Goal: Navigation & Orientation: Find specific page/section

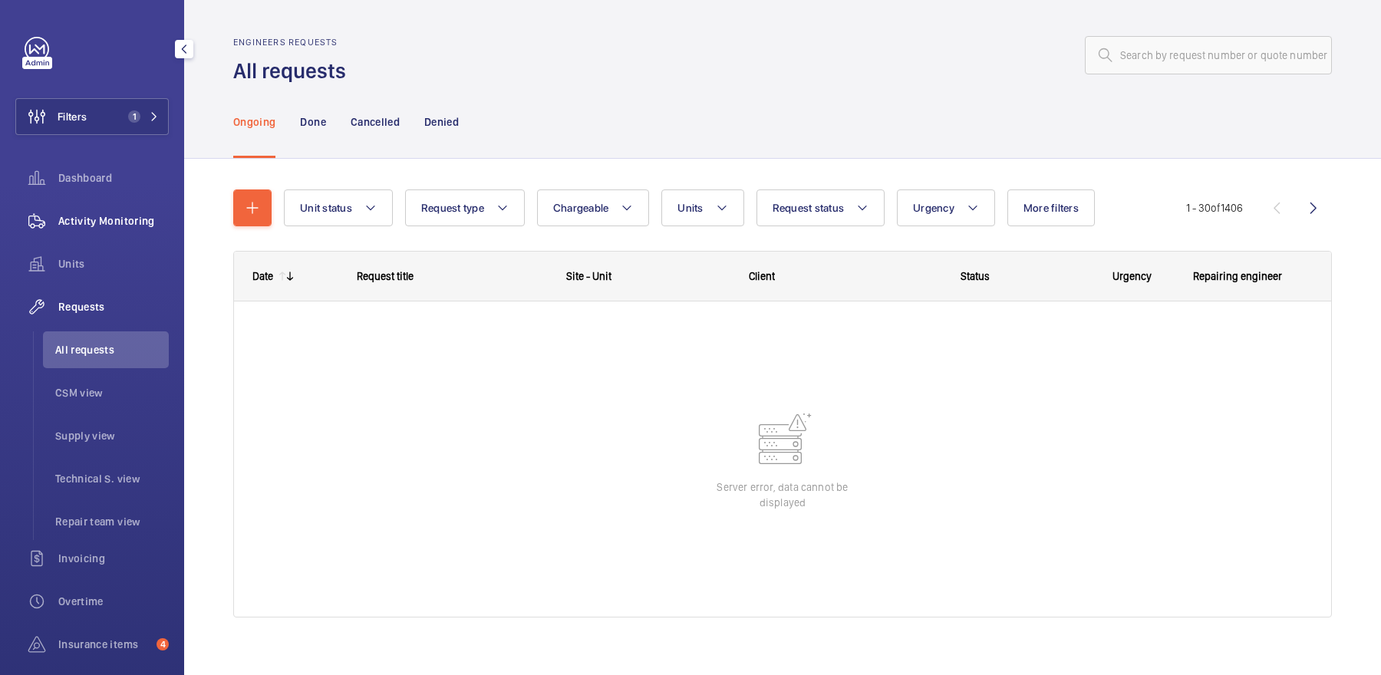
click at [100, 224] on span "Activity Monitoring" at bounding box center [113, 220] width 111 height 15
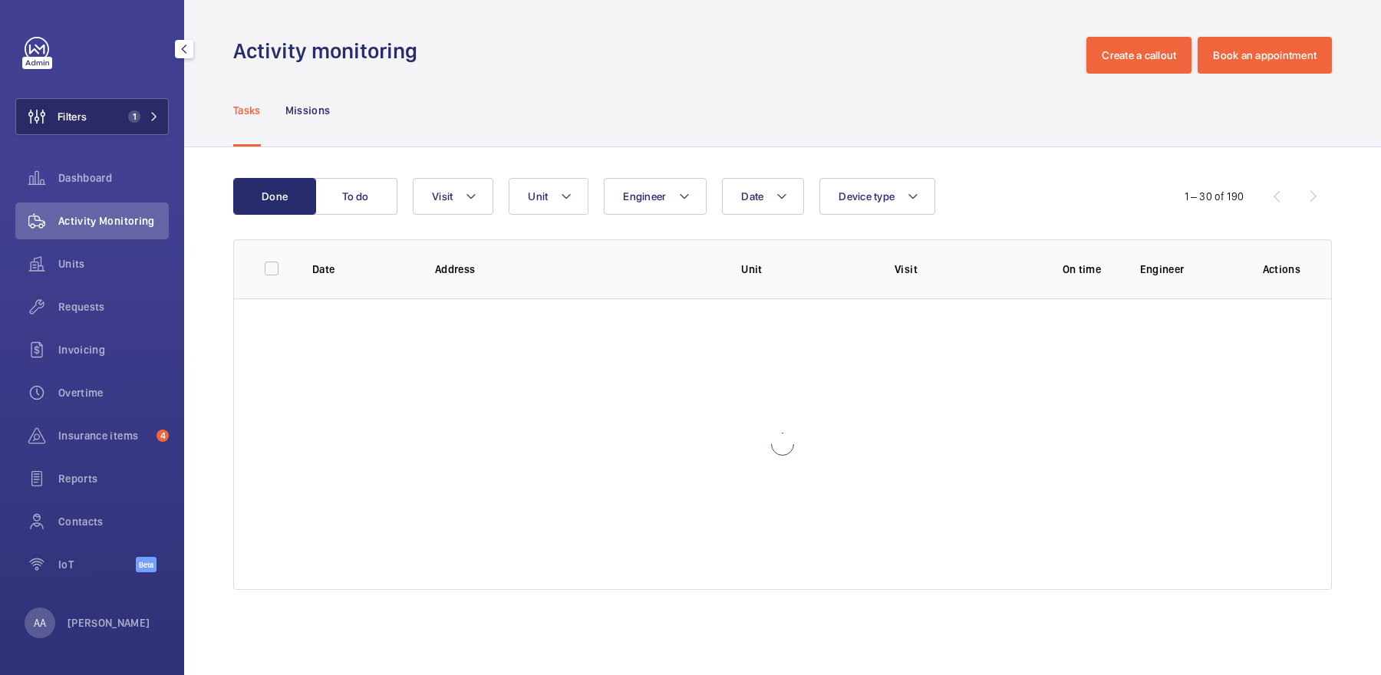
click at [112, 130] on button "Filters 1" at bounding box center [91, 116] width 153 height 37
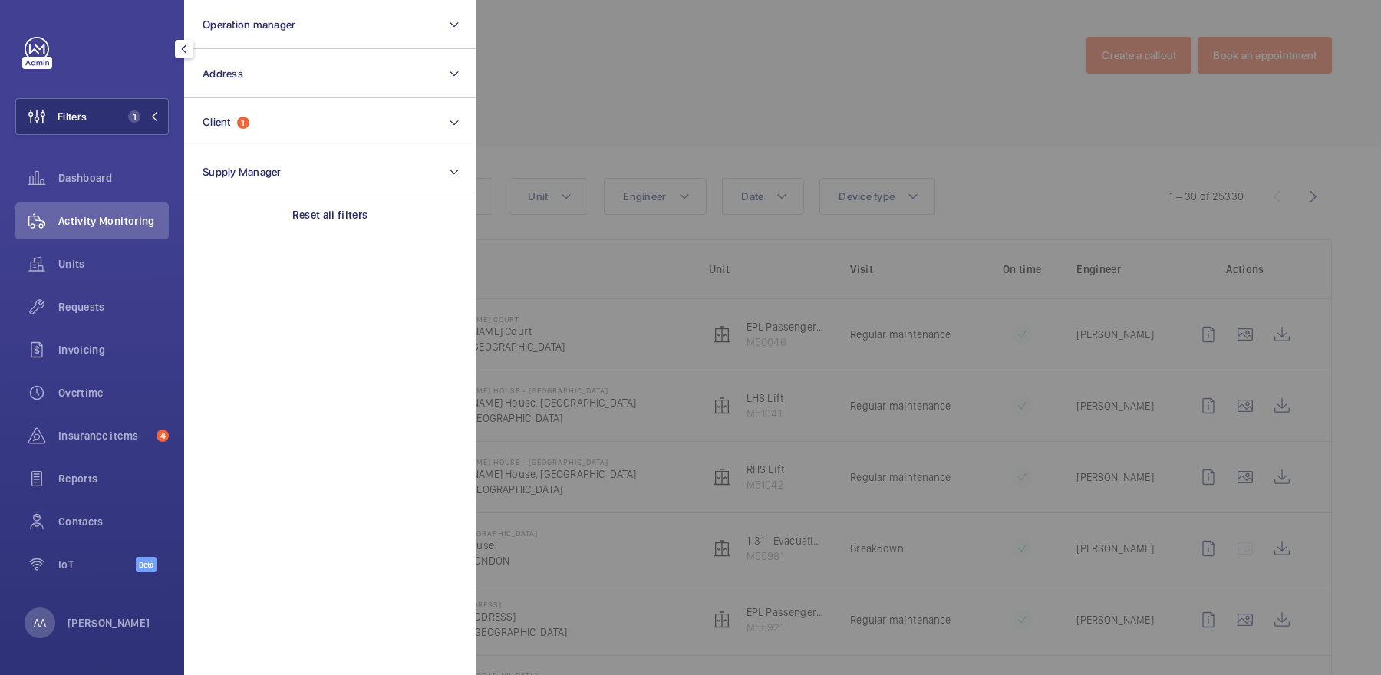
click at [701, 58] on div at bounding box center [1166, 337] width 1381 height 675
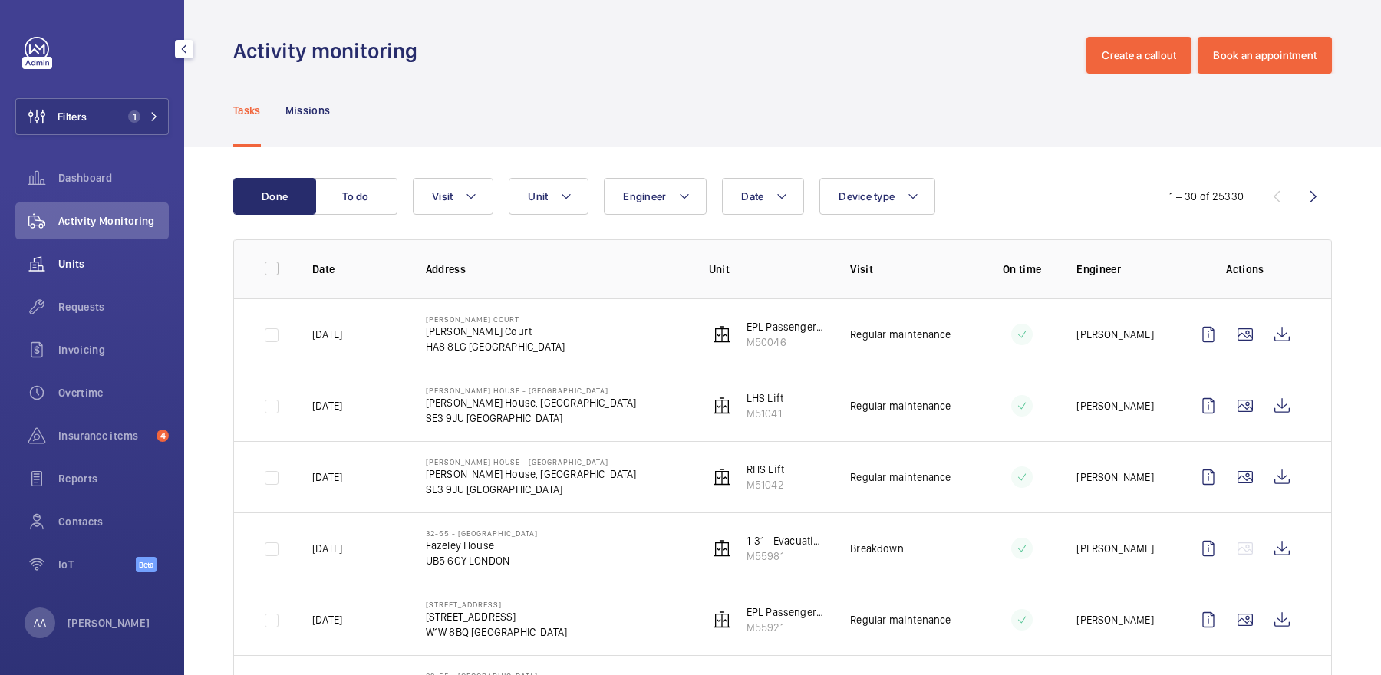
click at [90, 269] on span "Units" at bounding box center [113, 263] width 111 height 15
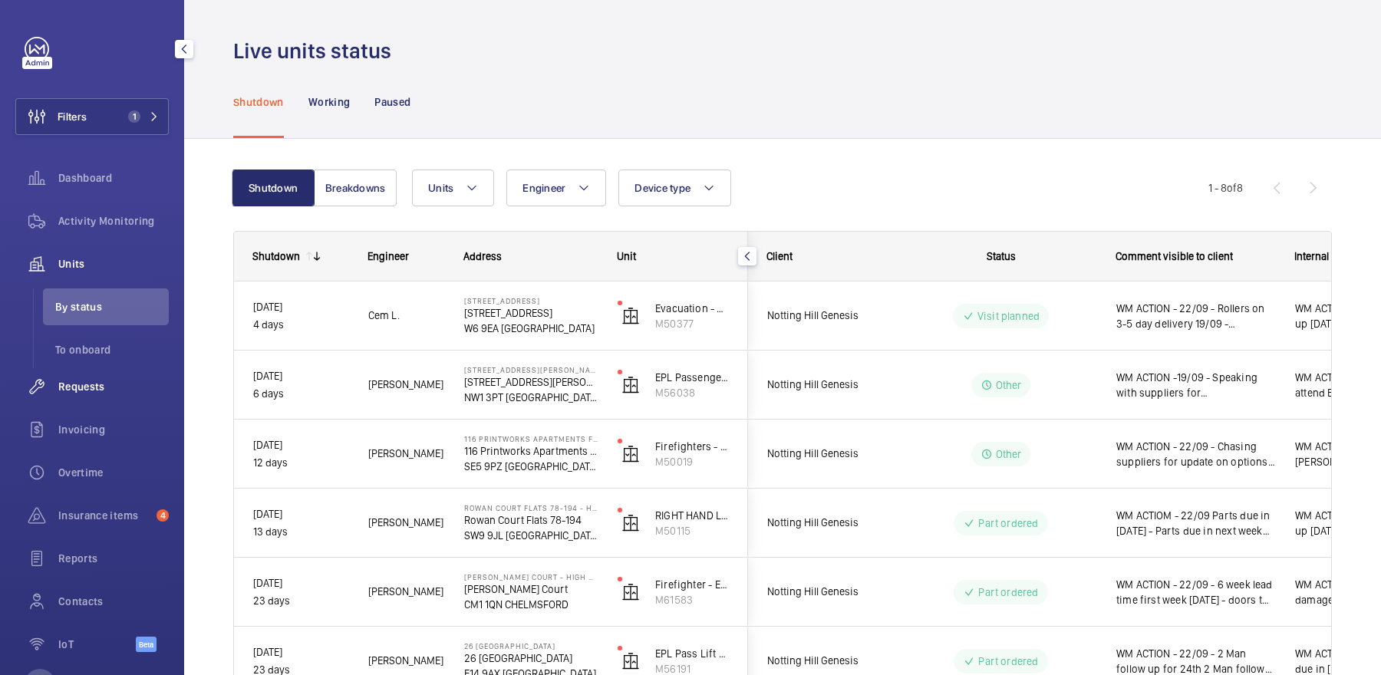
click at [96, 404] on div "Requests" at bounding box center [91, 386] width 153 height 37
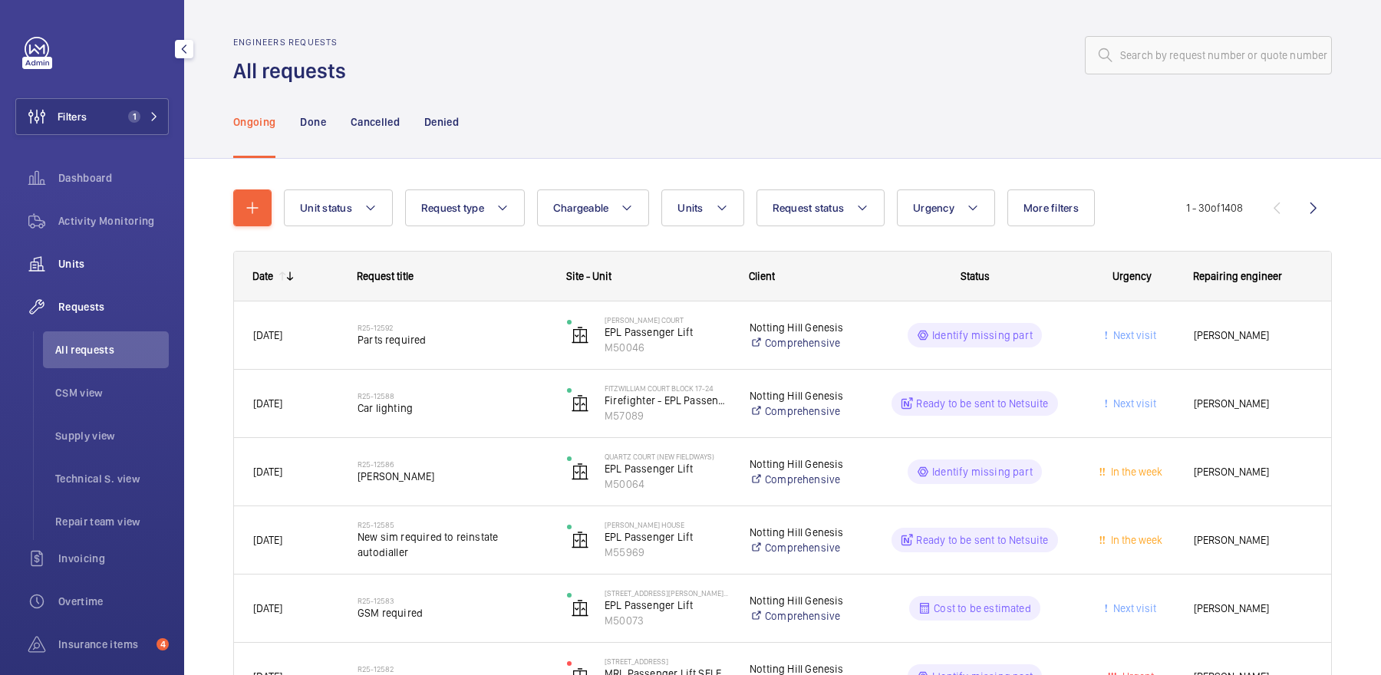
click at [75, 279] on div "Units" at bounding box center [91, 264] width 153 height 37
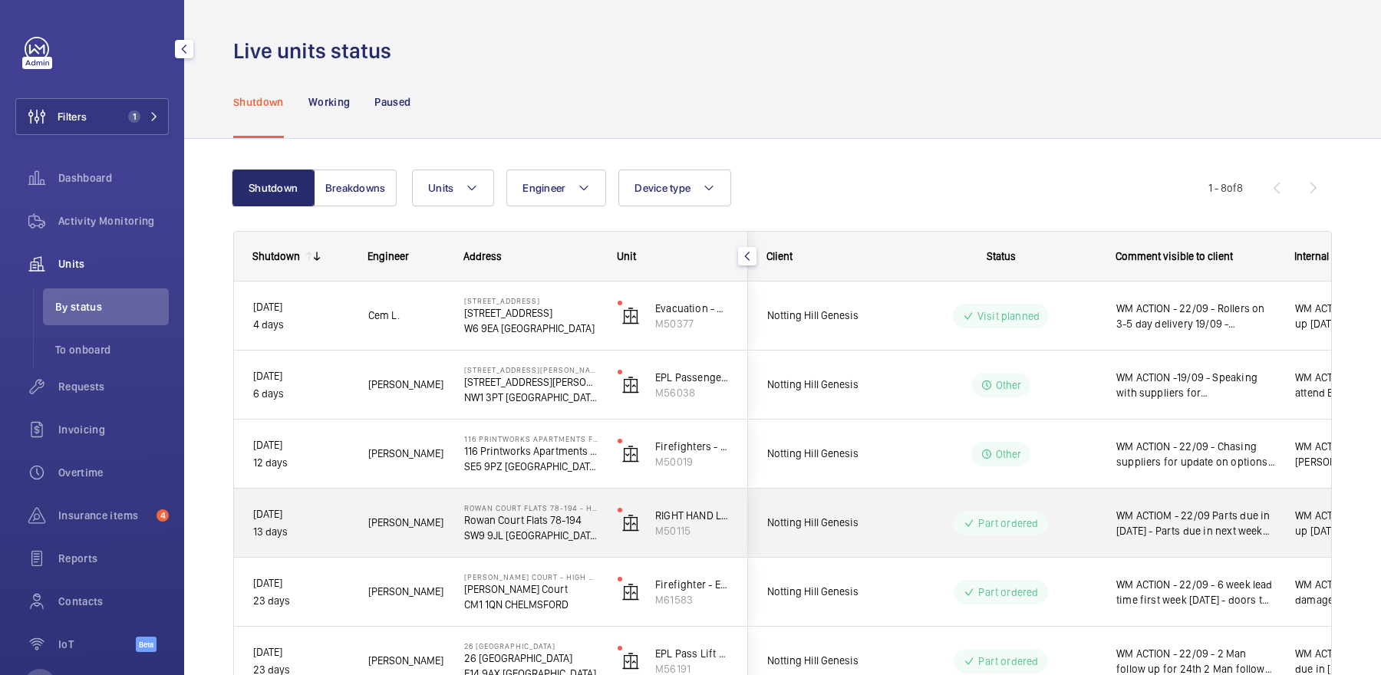
scroll to position [233, 0]
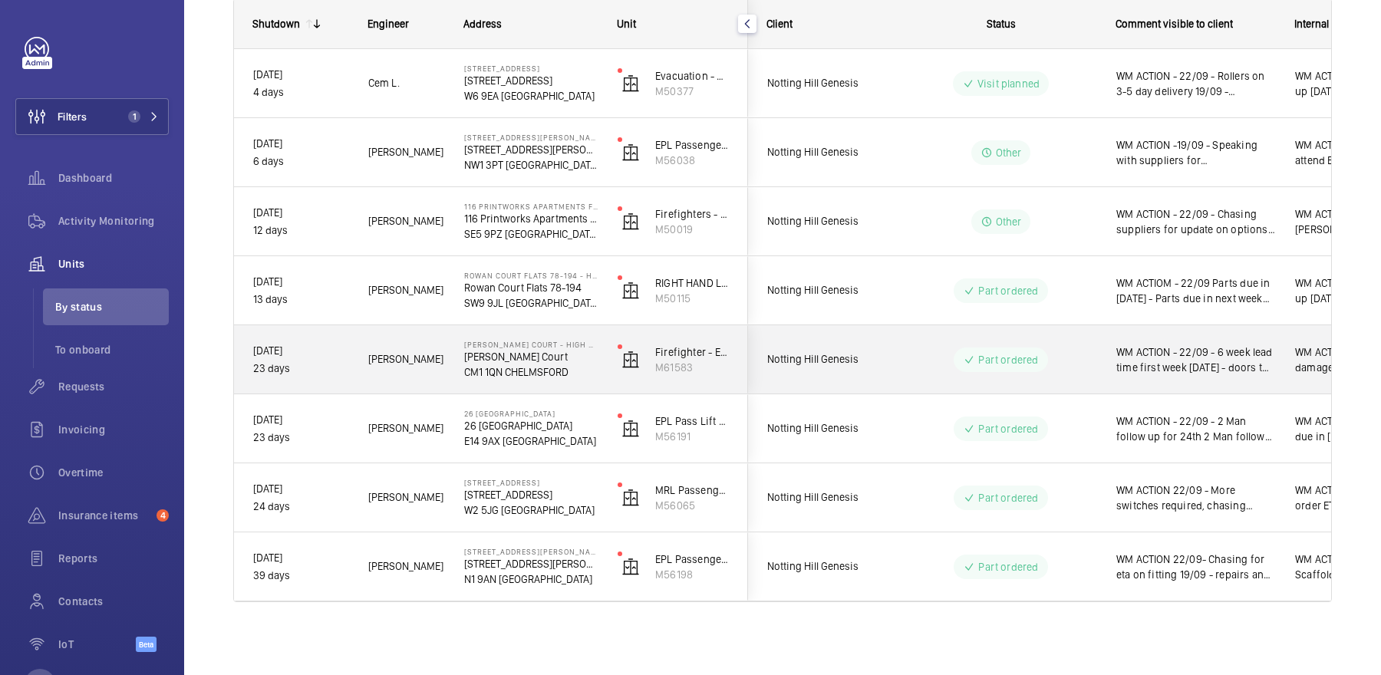
click at [557, 353] on p "[PERSON_NAME] Court" at bounding box center [531, 356] width 134 height 15
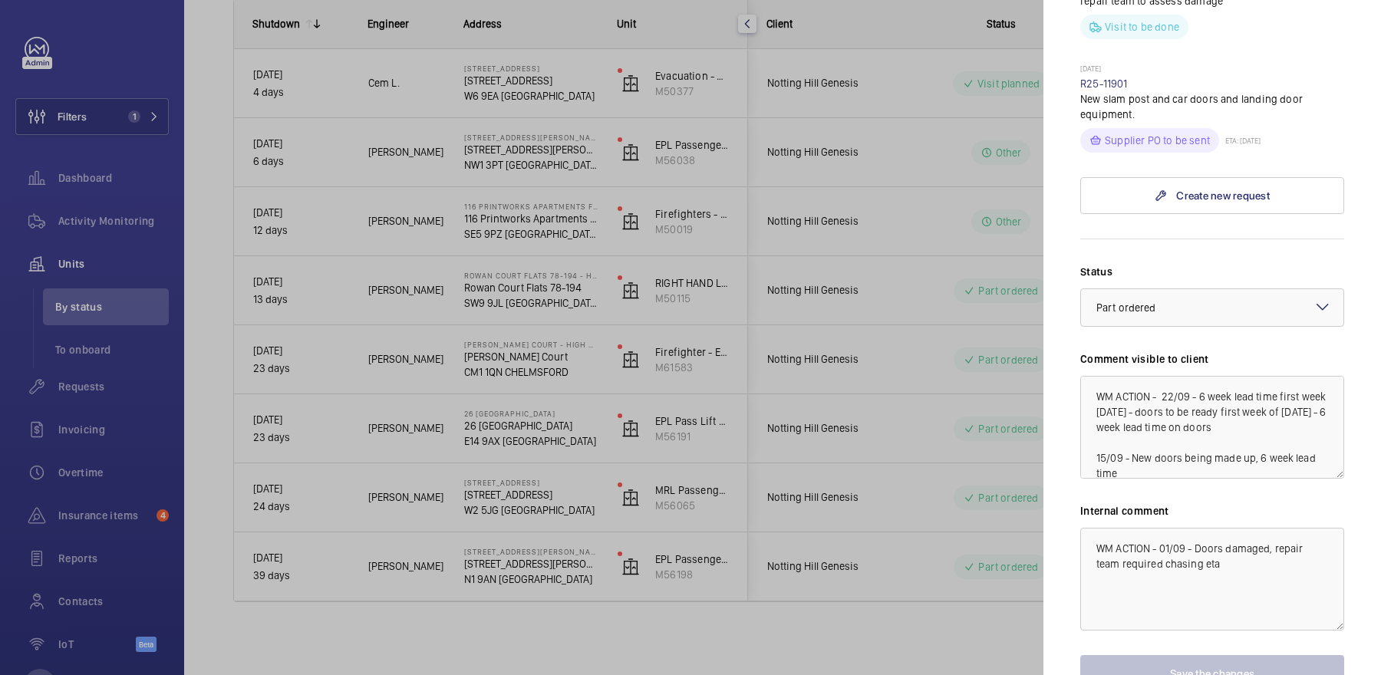
scroll to position [523, 0]
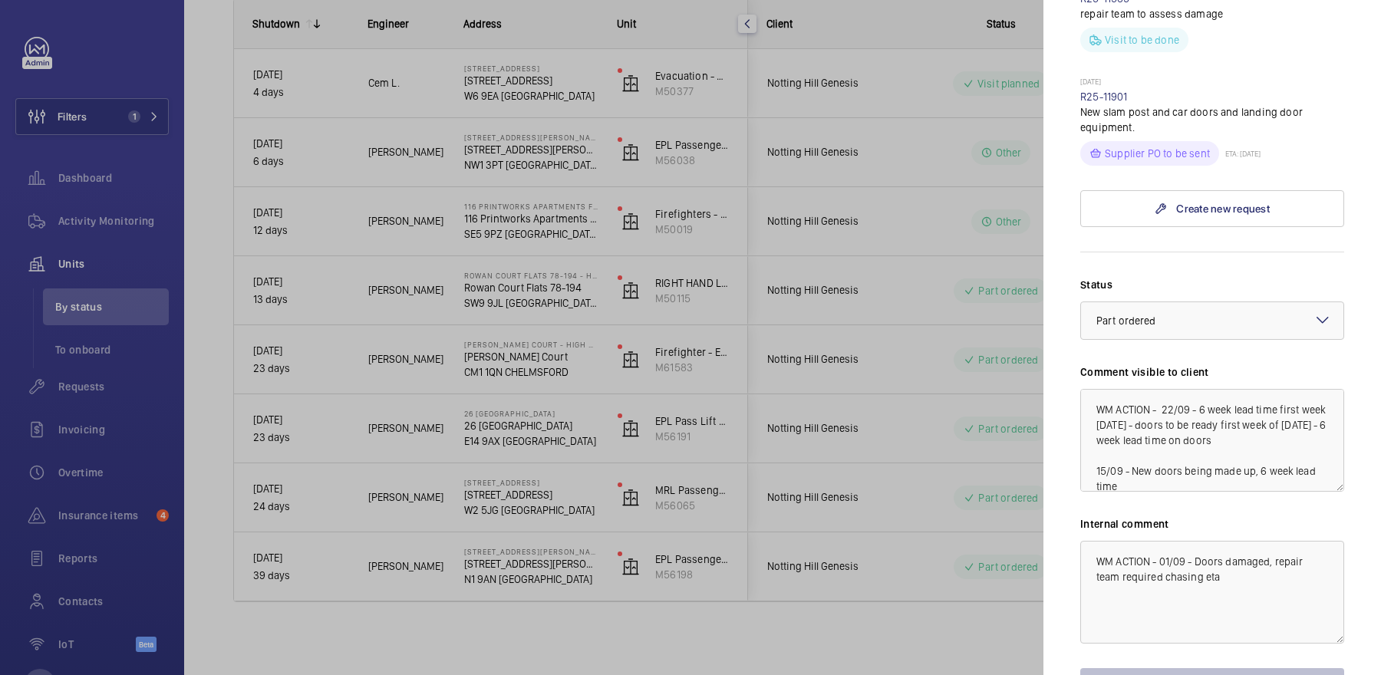
click at [888, 324] on div at bounding box center [690, 337] width 1381 height 675
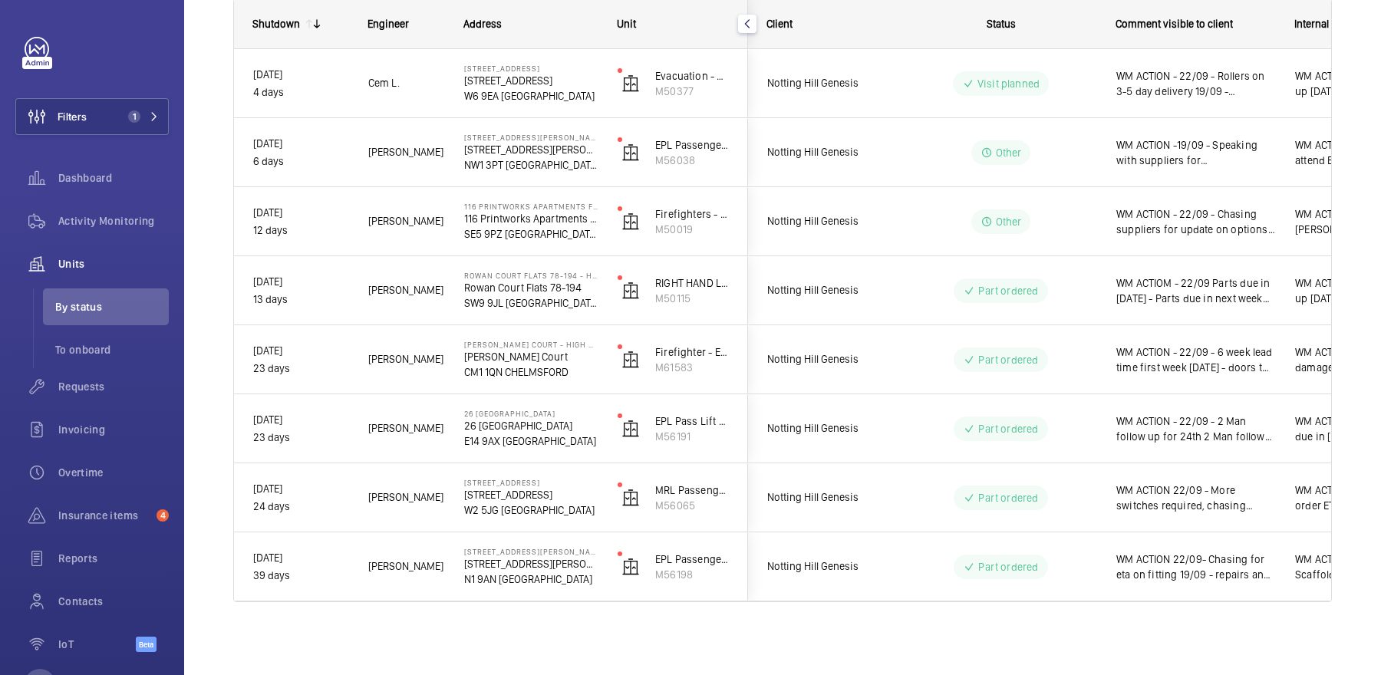
scroll to position [0, 0]
